Goal: Task Accomplishment & Management: Complete application form

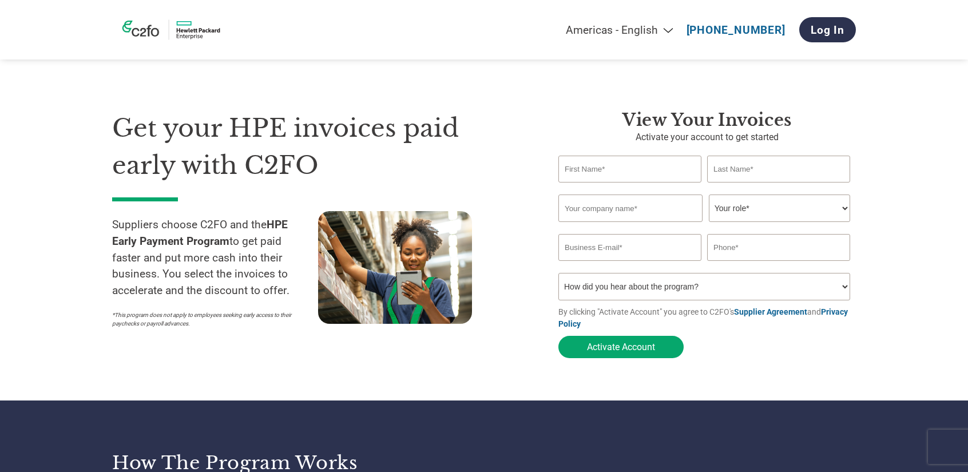
click at [604, 174] on input "text" at bounding box center [629, 169] width 143 height 27
type input "[PERSON_NAME]"
type input "SHOOTYOU LTD"
type input "[PERSON_NAME][EMAIL_ADDRESS][DOMAIN_NAME]"
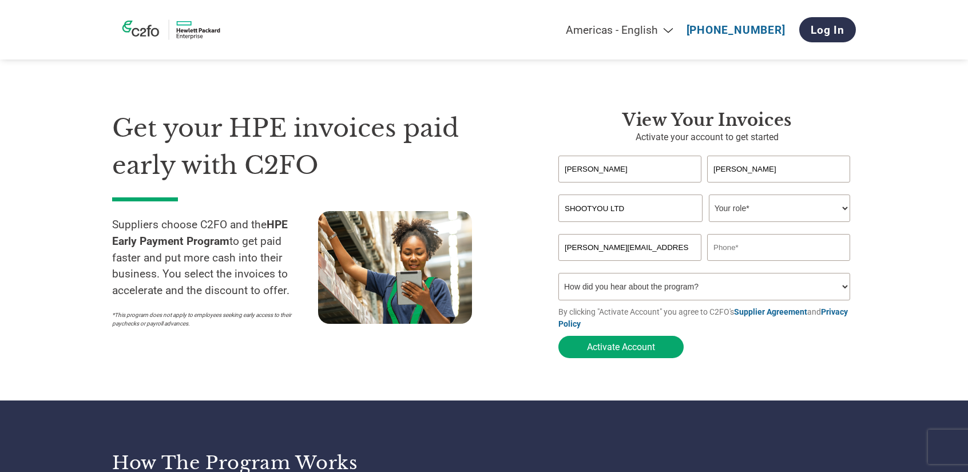
type input "07790555210"
click at [759, 207] on select "Your role* CFO Controller Credit Manager Finance Director Treasurer CEO Preside…" at bounding box center [779, 207] width 141 height 27
select select "CFO"
click at [709, 196] on select "Your role* CFO Controller Credit Manager Finance Director Treasurer CEO Preside…" at bounding box center [779, 207] width 141 height 27
drag, startPoint x: 680, startPoint y: 252, endPoint x: 531, endPoint y: 260, distance: 149.0
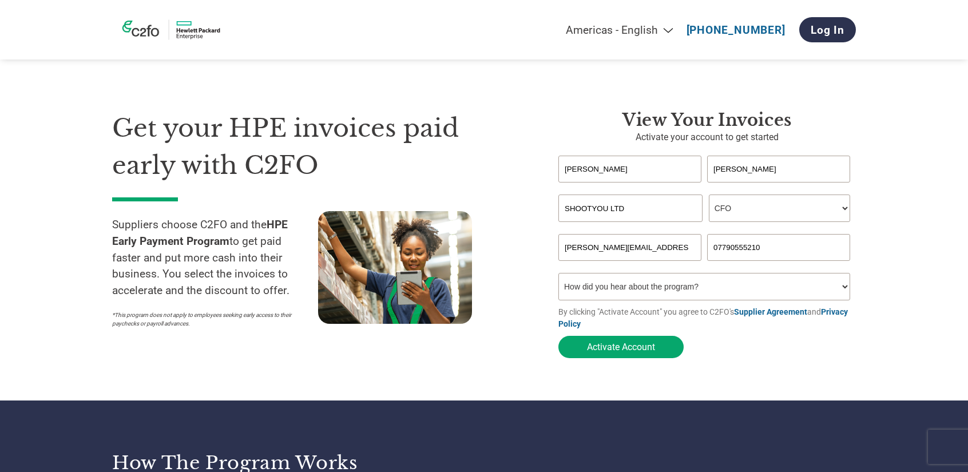
click at [531, 260] on div "Get your HPE invoices paid early with C2FO Suppliers choose C2FO and the HPE Ea…" at bounding box center [484, 214] width 744 height 300
type input "[EMAIL_ADDRESS][DOMAIN_NAME]"
click at [842, 285] on select "How did you hear about the program? Received a letter Email Social Media Online…" at bounding box center [704, 286] width 292 height 27
select select "Email"
click at [558, 276] on select "How did you hear about the program? Received a letter Email Social Media Online…" at bounding box center [704, 286] width 292 height 27
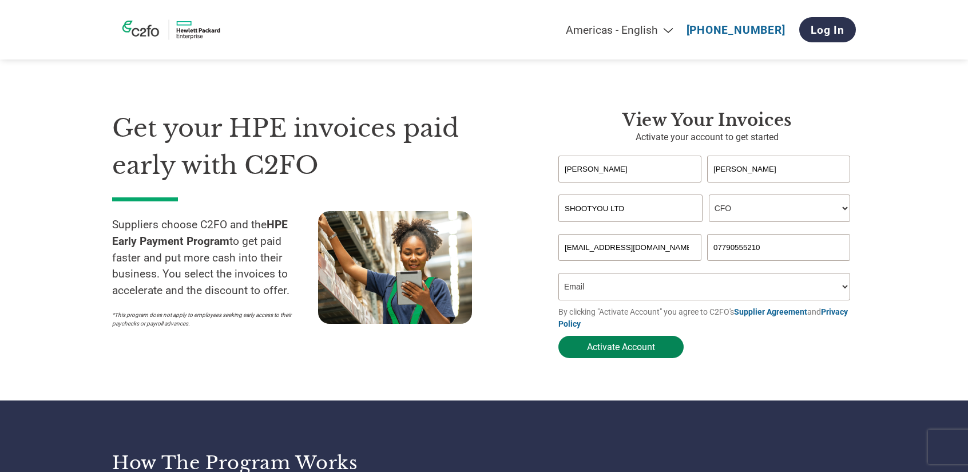
click at [624, 352] on button "Activate Account" at bounding box center [620, 347] width 125 height 22
